Goal: Task Accomplishment & Management: Use online tool/utility

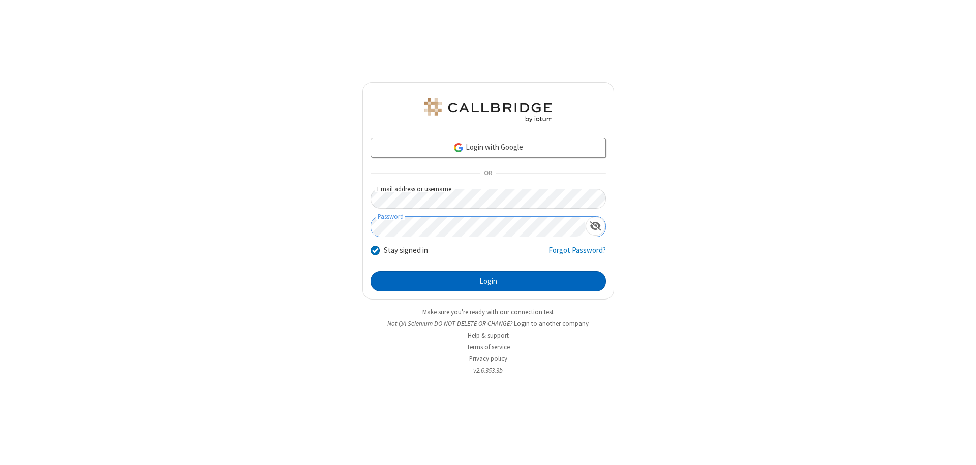
click at [488, 282] on button "Login" at bounding box center [487, 281] width 235 height 20
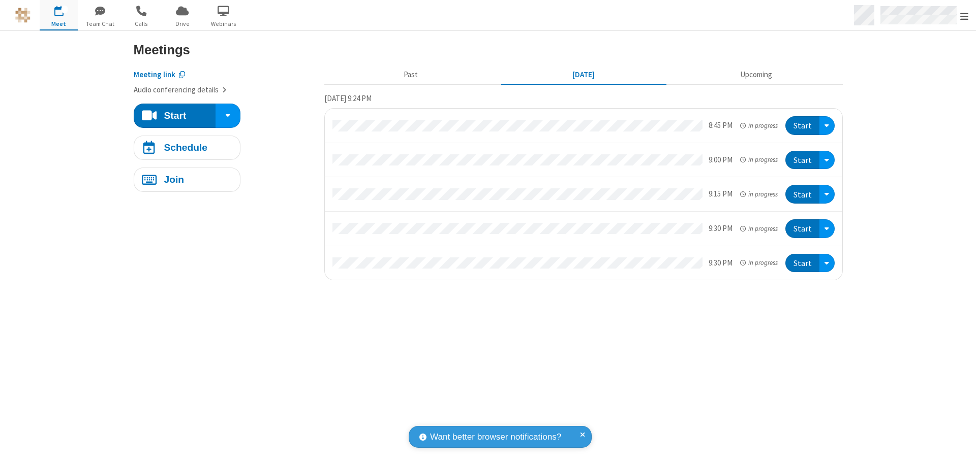
click at [964, 16] on span "Open menu" at bounding box center [964, 16] width 8 height 10
click at [182, 23] on span "Drive" at bounding box center [182, 23] width 38 height 9
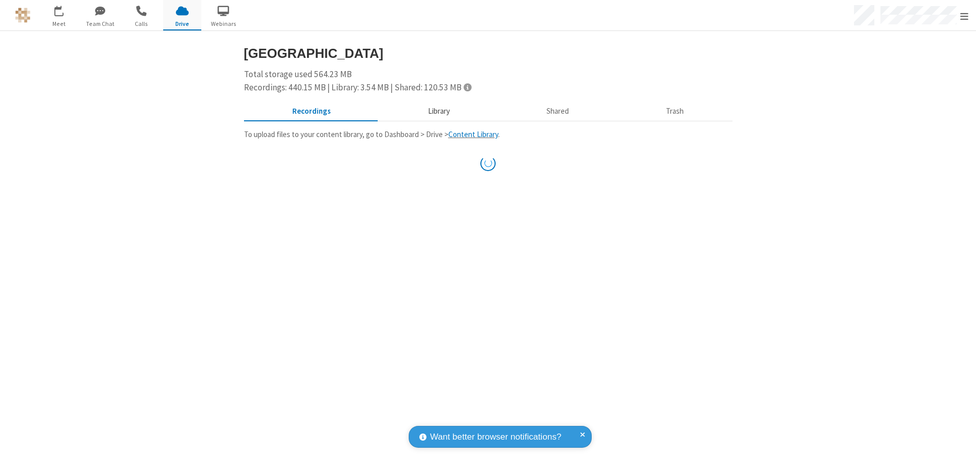
click at [433, 111] on button "Library" at bounding box center [438, 111] width 119 height 19
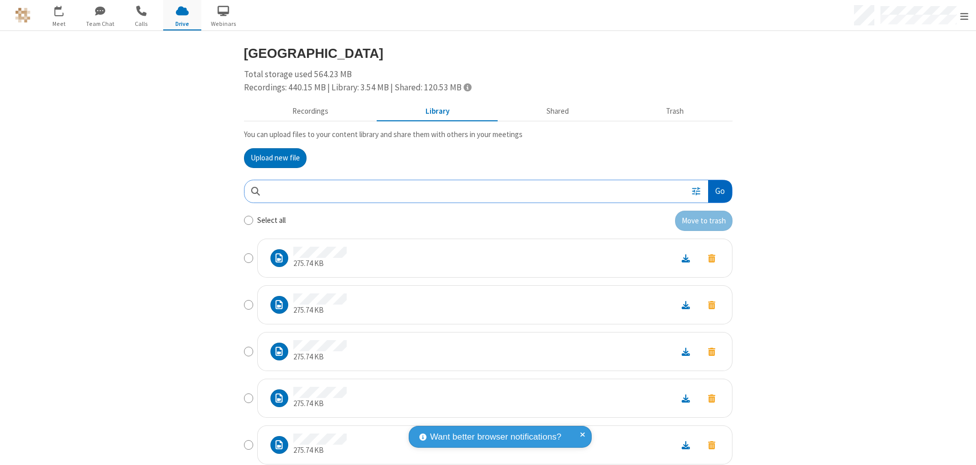
click at [715, 191] on button "Go" at bounding box center [719, 191] width 23 height 23
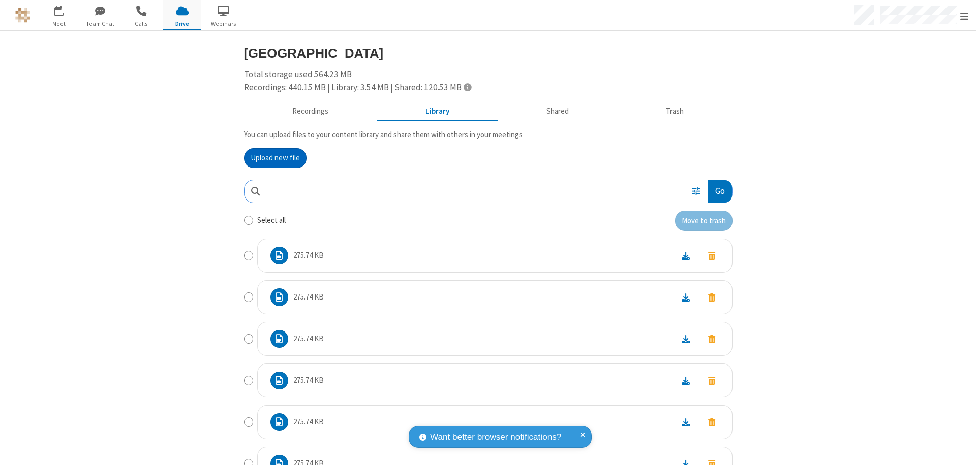
click at [271, 158] on button "Upload new file" at bounding box center [275, 158] width 62 height 20
